Goal: Transaction & Acquisition: Purchase product/service

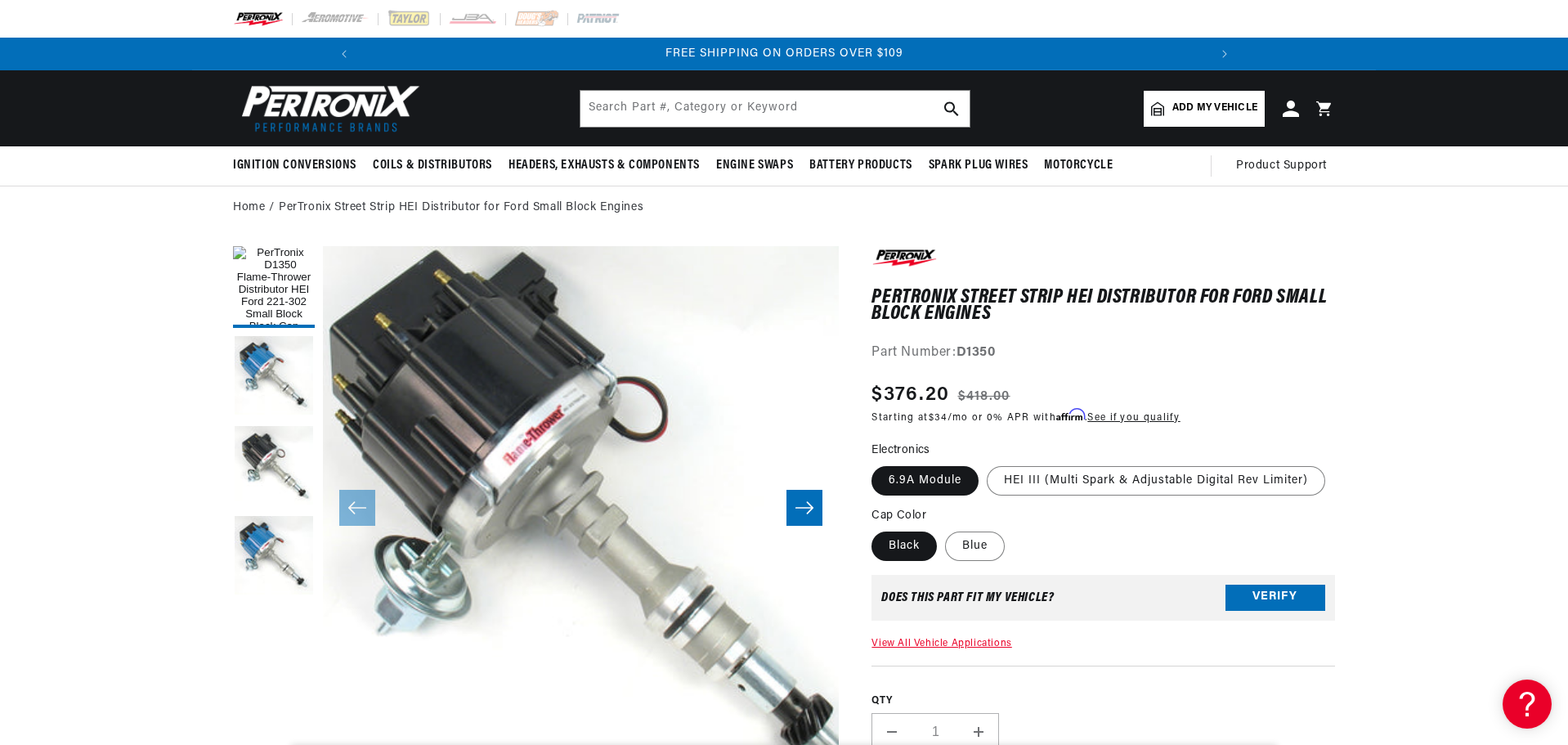
scroll to position [0, 1753]
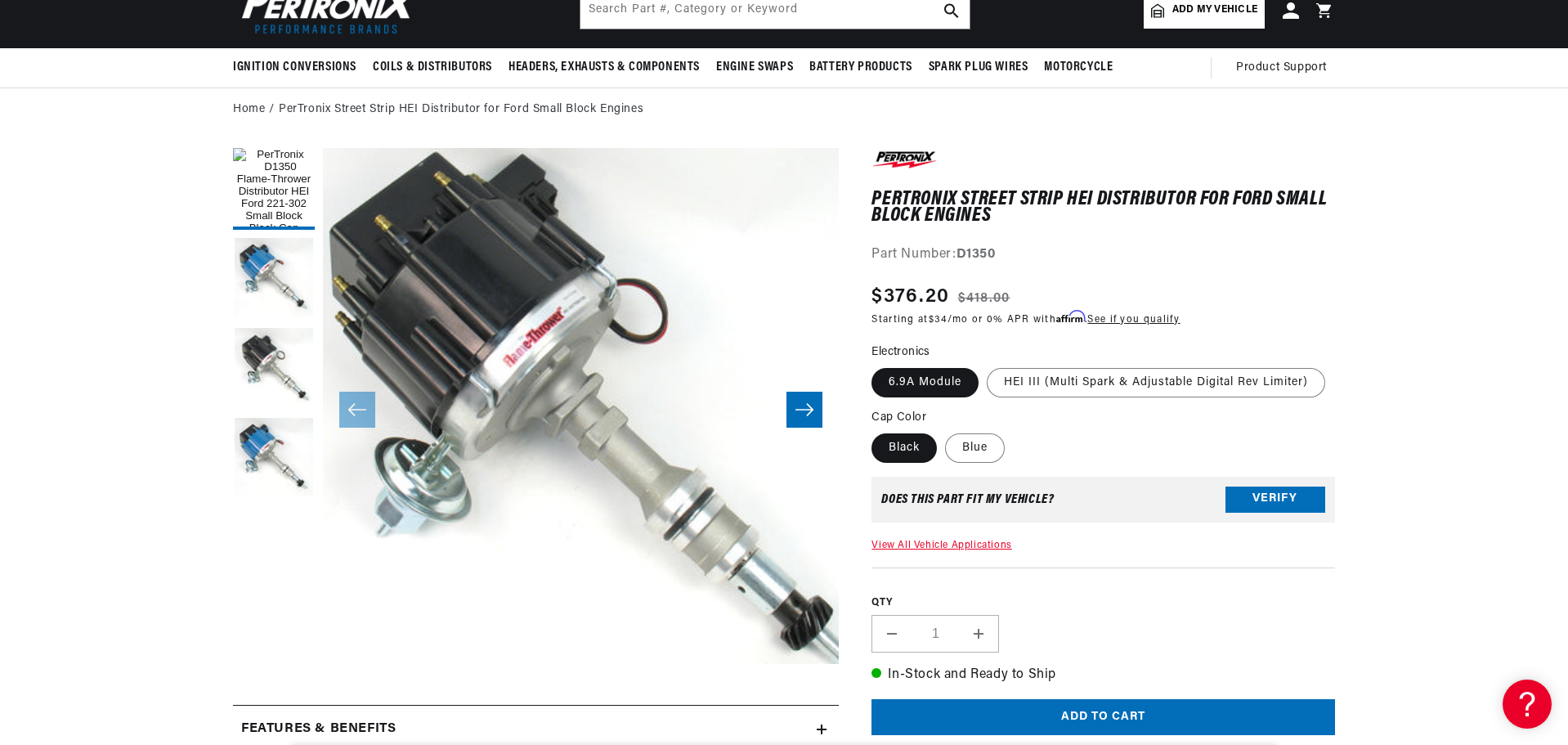
scroll to position [0, 0]
click at [1187, 376] on label "HEI III (Multi Spark & Adjustable Digital Rev Limiter)" at bounding box center [1156, 382] width 339 height 30
click at [988, 366] on input "HEI III (Multi Spark & Adjustable Digital Rev Limiter)" at bounding box center [987, 365] width 1 height 1
radio input "true"
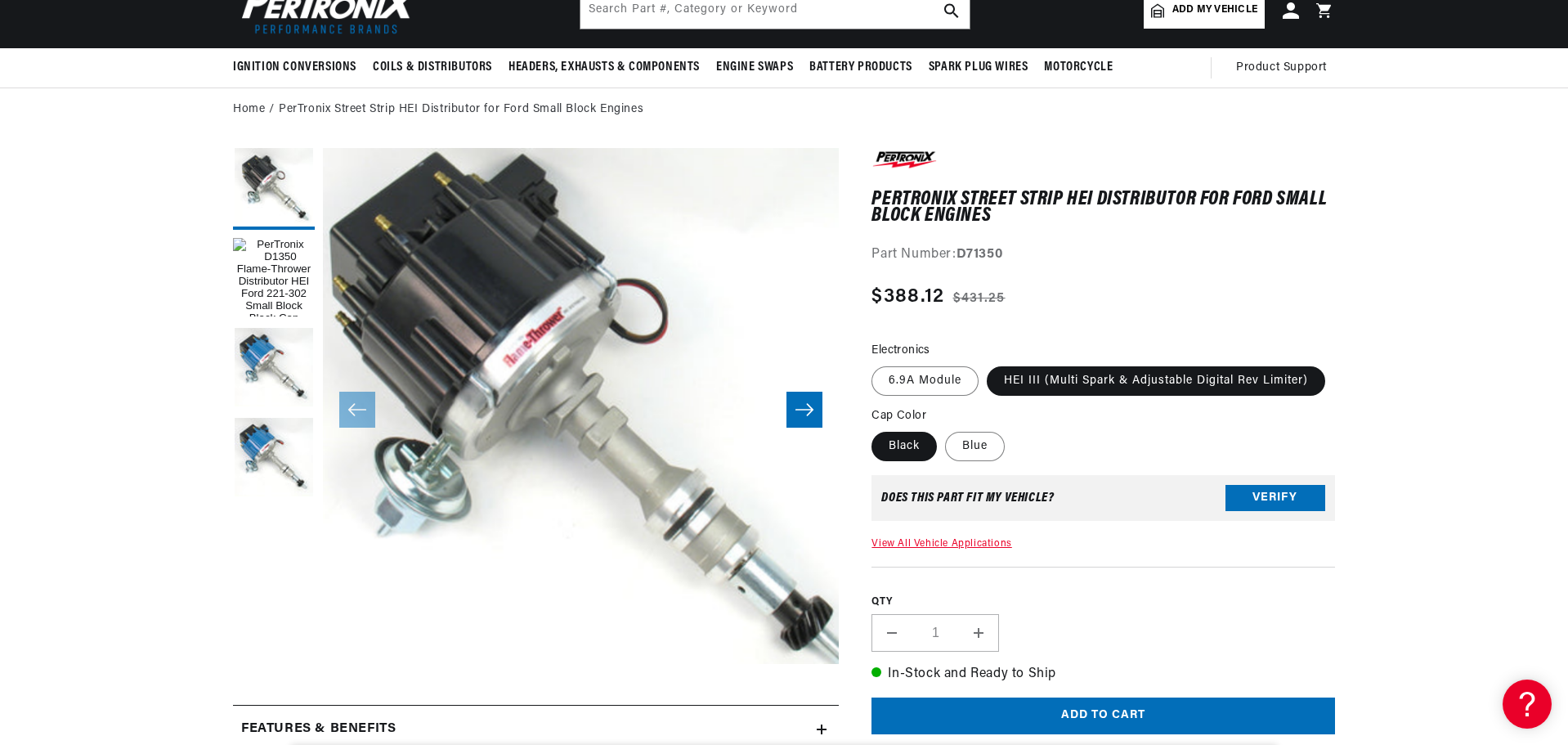
click at [936, 364] on fieldset "Electronics 6.9A Module HEI III (Multi Spark & Adjustable Digital Rev Limiter)" at bounding box center [1103, 370] width 463 height 56
click at [927, 392] on label "6.9A Module" at bounding box center [925, 381] width 107 height 30
click at [876, 364] on input "6.9A Module" at bounding box center [875, 363] width 1 height 1
radio input "true"
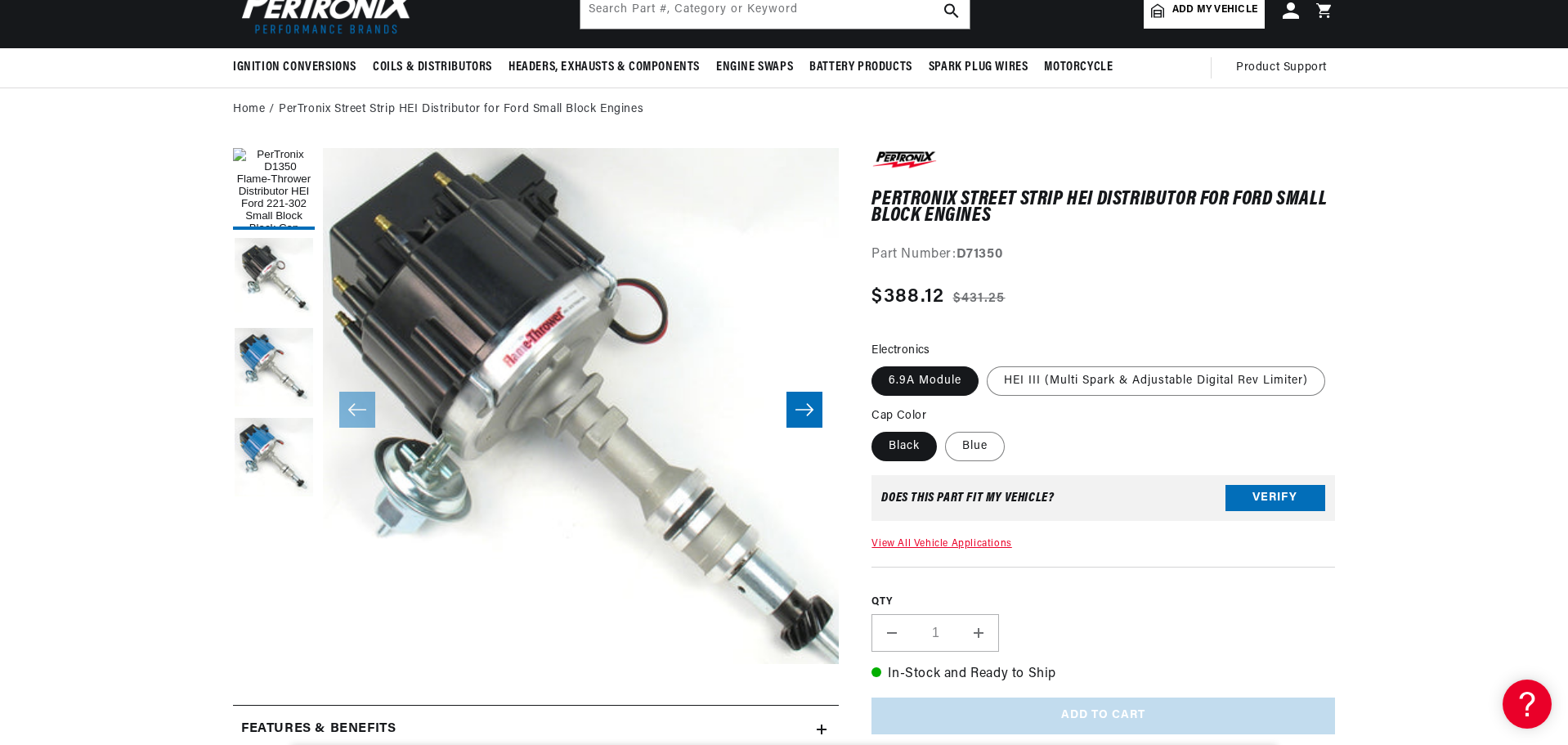
scroll to position [0, 876]
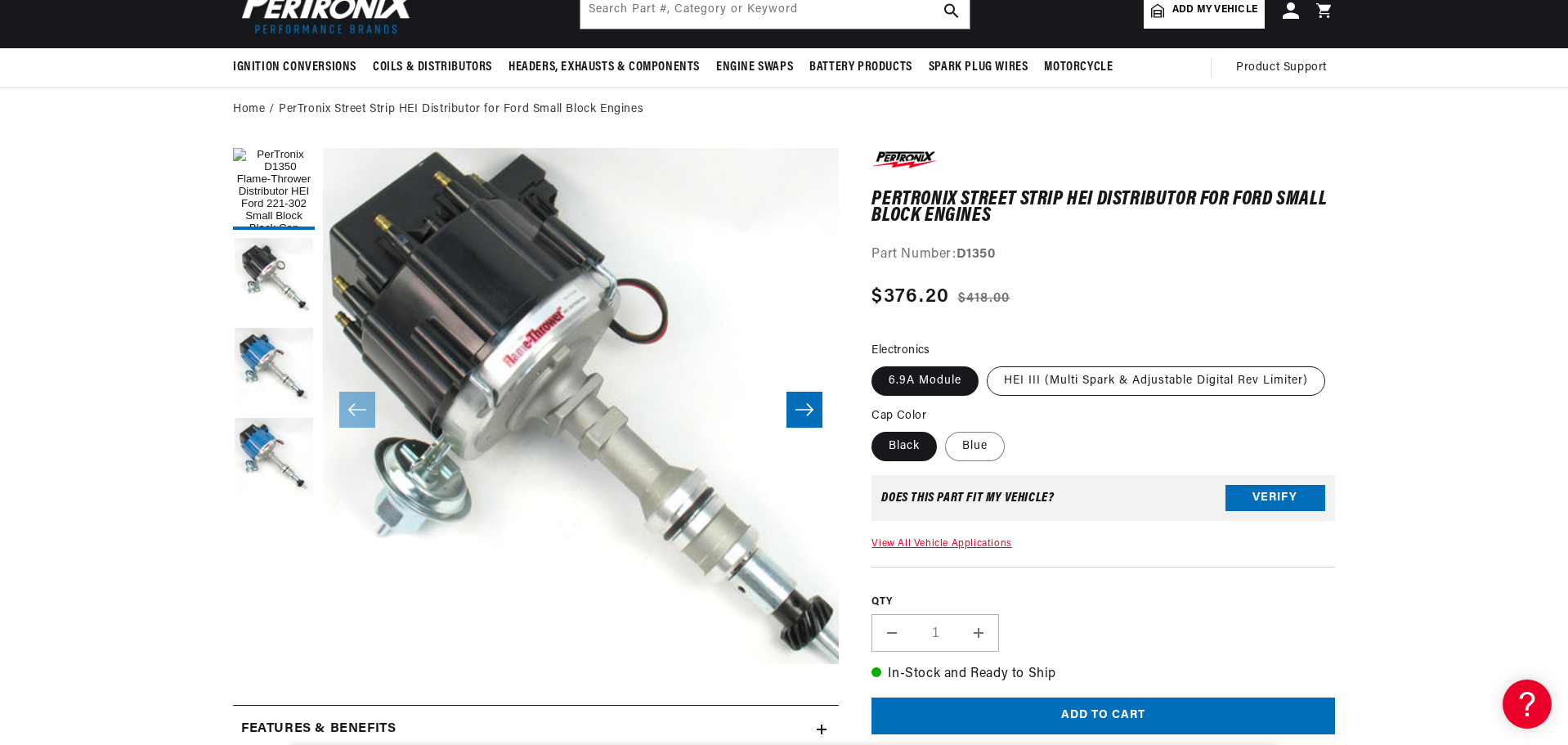
click at [1140, 375] on label "HEI III (Multi Spark & Adjustable Digital Rev Limiter)" at bounding box center [1156, 381] width 339 height 30
click at [988, 364] on input "HEI III (Multi Spark & Adjustable Digital Rev Limiter)" at bounding box center [987, 363] width 1 height 1
radio input "true"
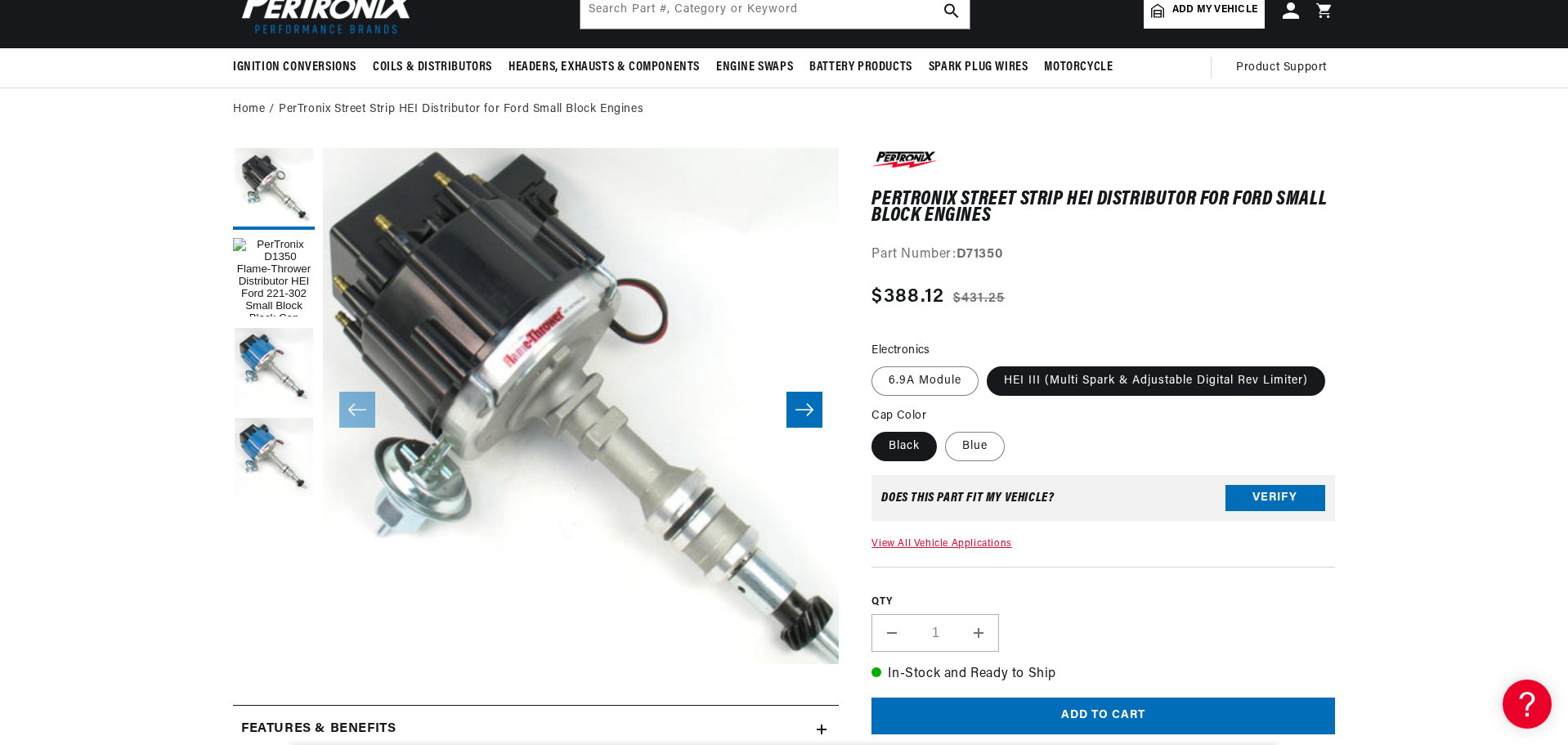
click at [1469, 198] on section "PerTronix Street Strip HEI Distributor for Ford Small Block Engines PerTronix S…" at bounding box center [784, 734] width 1568 height 1206
drag, startPoint x: 1556, startPoint y: 168, endPoint x: 1515, endPoint y: 201, distance: 52.6
click at [1552, 170] on section "PerTronix Street Strip HEI Distributor for Ford Small Block Engines PerTronix S…" at bounding box center [784, 734] width 1568 height 1206
